Goal: Task Accomplishment & Management: Manage account settings

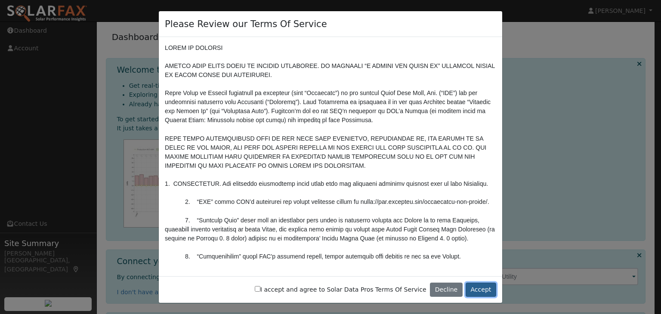
click at [477, 288] on button "Accept" at bounding box center [481, 290] width 31 height 15
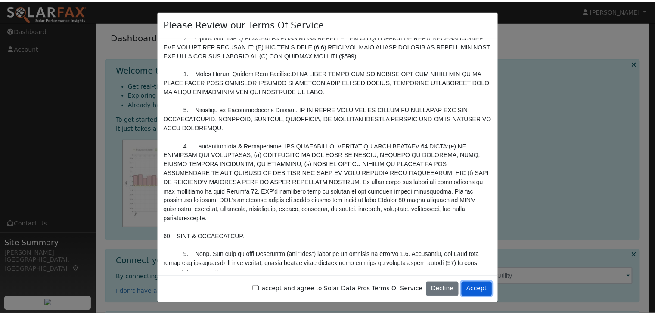
scroll to position [2195, 0]
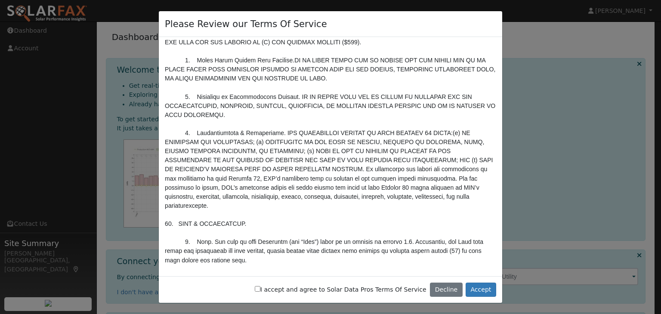
click at [260, 290] on input "I accept and agree to Solar Data Pros Terms Of Service" at bounding box center [258, 289] width 6 height 6
checkbox input "true"
click at [484, 290] on button "Accept" at bounding box center [481, 290] width 31 height 15
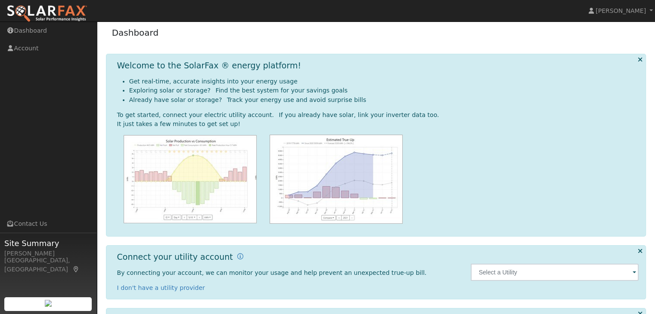
scroll to position [0, 0]
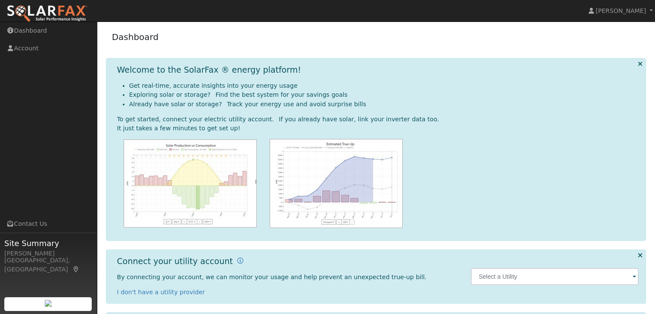
click at [641, 63] on icon at bounding box center [639, 64] width 5 height 6
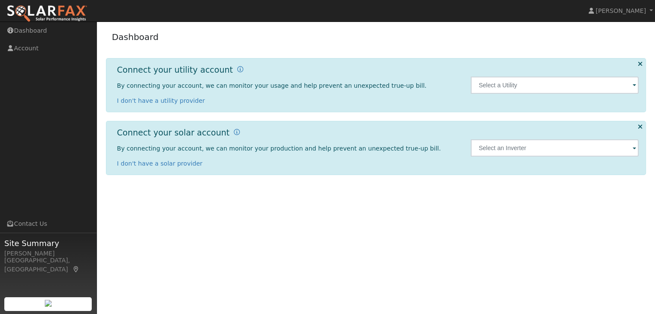
click at [641, 66] on icon at bounding box center [639, 64] width 5 height 6
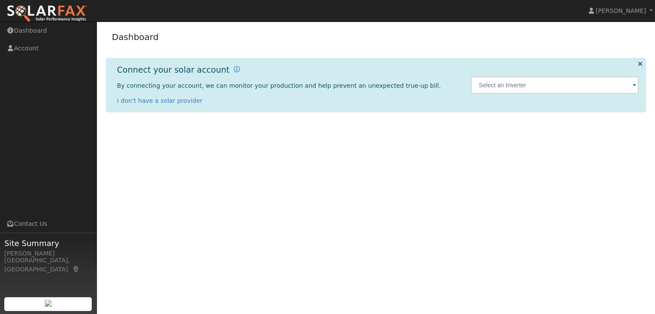
click at [641, 66] on icon at bounding box center [639, 64] width 5 height 6
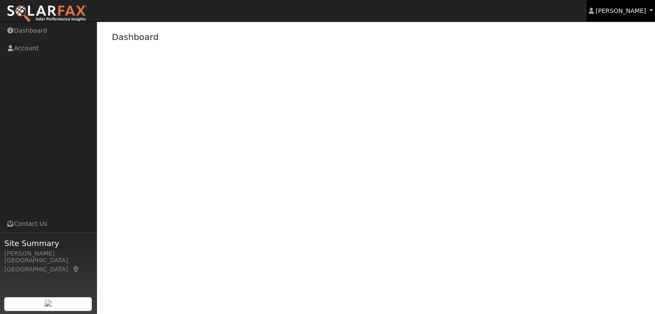
click at [616, 16] on link "[PERSON_NAME]" at bounding box center [620, 11] width 69 height 22
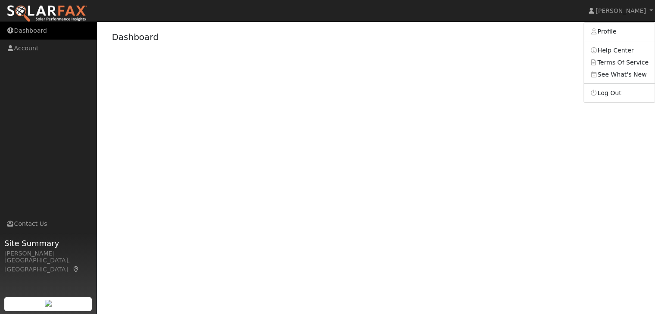
click at [39, 28] on link "Dashboard" at bounding box center [48, 31] width 97 height 18
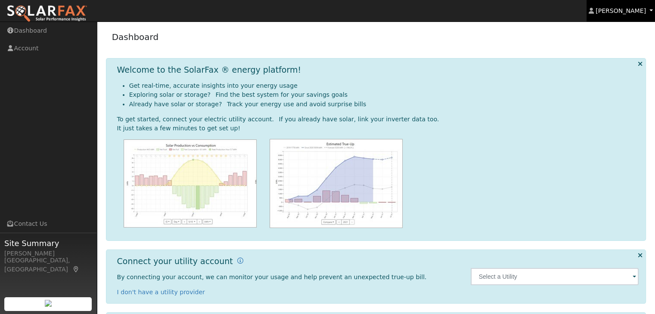
click at [623, 15] on link "[PERSON_NAME]" at bounding box center [620, 11] width 69 height 22
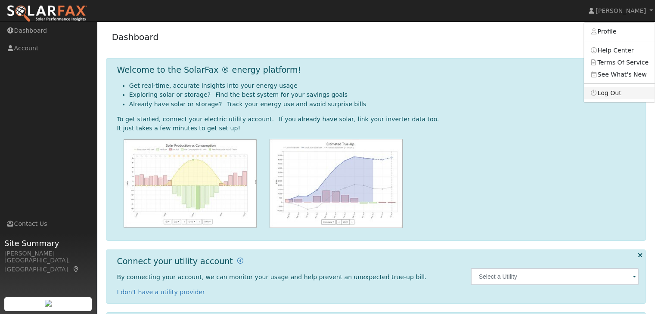
click at [603, 99] on link "Log Out" at bounding box center [619, 93] width 71 height 12
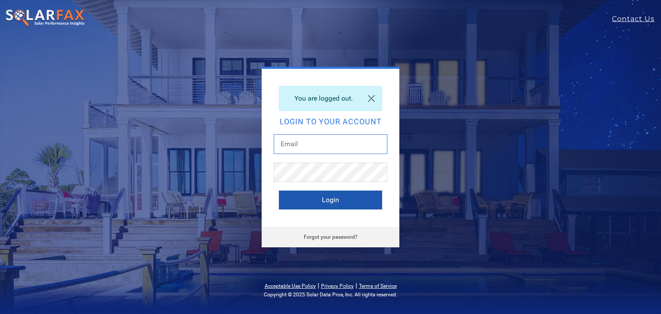
type input "leo.a@esauthority.com"
click at [331, 196] on button "Login" at bounding box center [330, 200] width 103 height 19
